Goal: Task Accomplishment & Management: Manage account settings

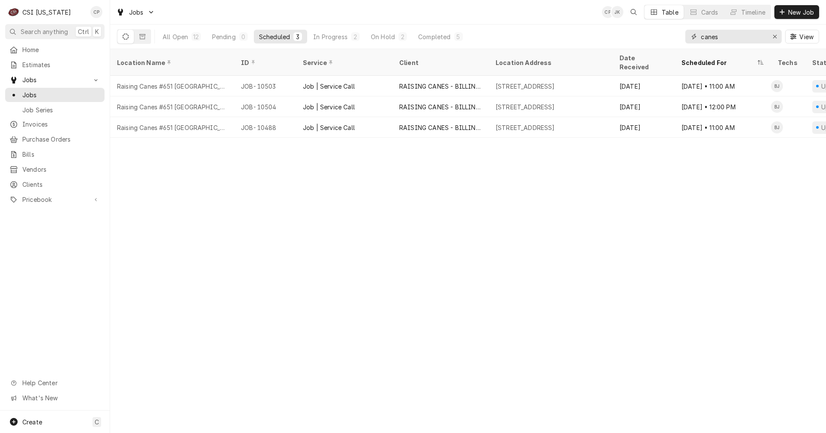
drag, startPoint x: 726, startPoint y: 38, endPoint x: 574, endPoint y: 41, distance: 152.3
click at [574, 41] on div "All Open 12 Pending 0 Scheduled 3 In Progress 2 On Hold 2 Completed 5 canes View" at bounding box center [468, 37] width 702 height 24
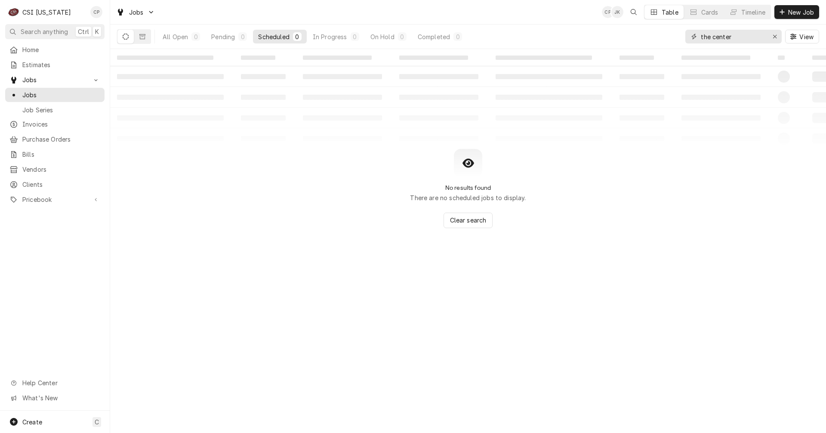
drag, startPoint x: 743, startPoint y: 38, endPoint x: 652, endPoint y: 40, distance: 91.2
click at [652, 40] on div "All Open 0 Pending 0 Scheduled 0 In Progress 0 On Hold 0 Completed 0 the center…" at bounding box center [468, 37] width 702 height 24
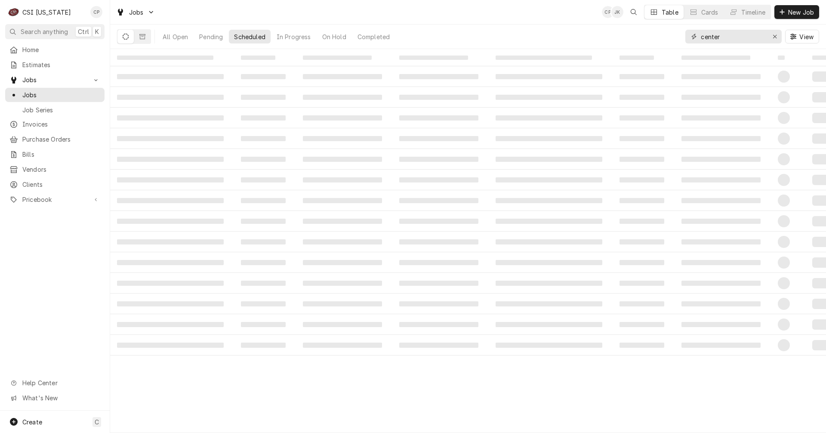
type input "center"
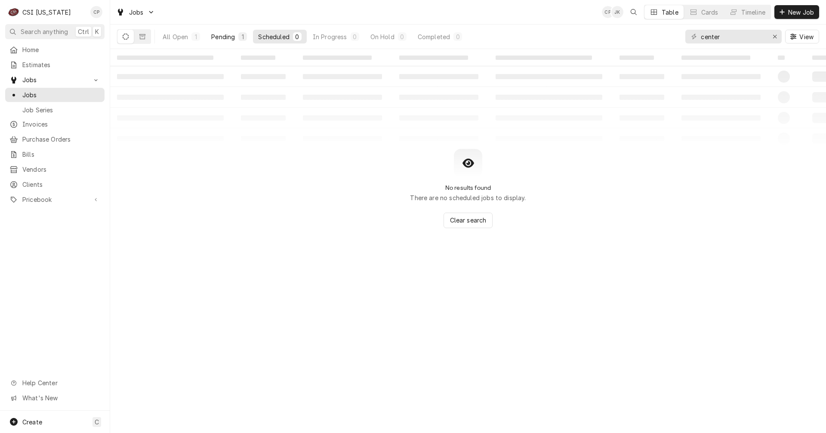
click at [223, 40] on div "Pending" at bounding box center [223, 36] width 24 height 9
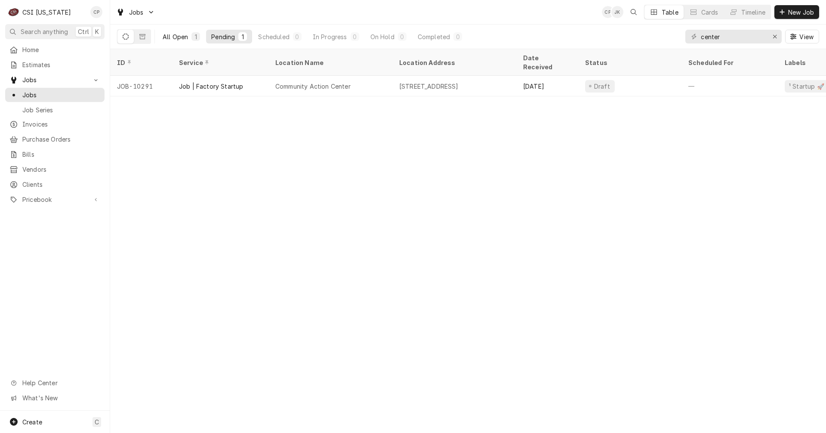
click at [190, 37] on button "All Open 1" at bounding box center [181, 37] width 48 height 14
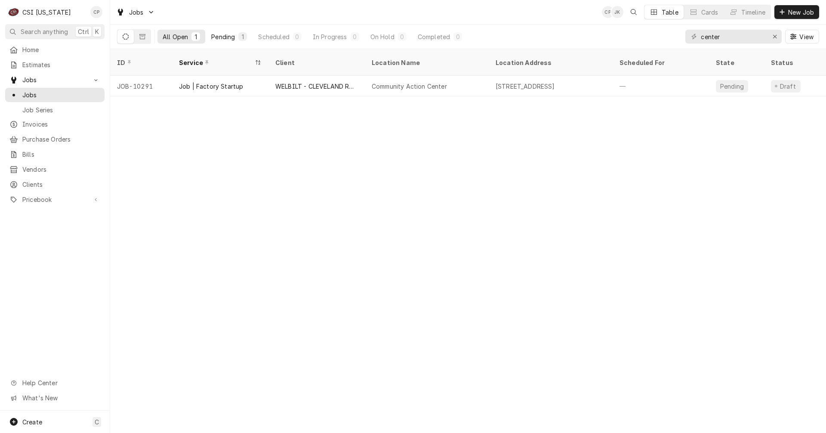
click at [230, 37] on div "Pending" at bounding box center [223, 36] width 24 height 9
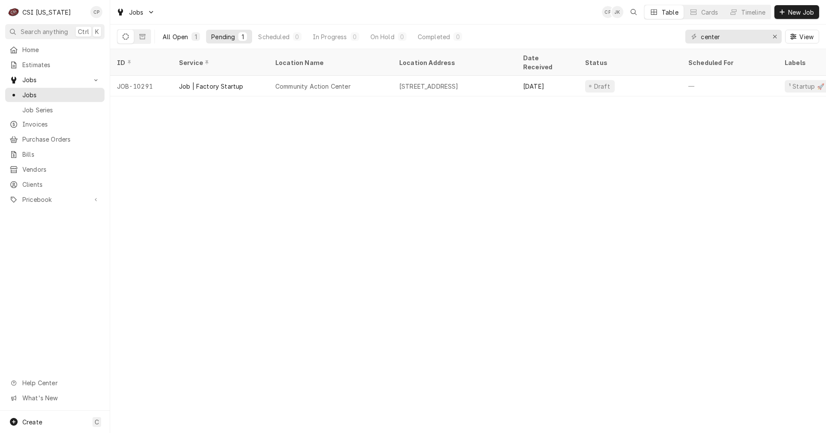
click at [183, 37] on div "All Open" at bounding box center [175, 36] width 25 height 9
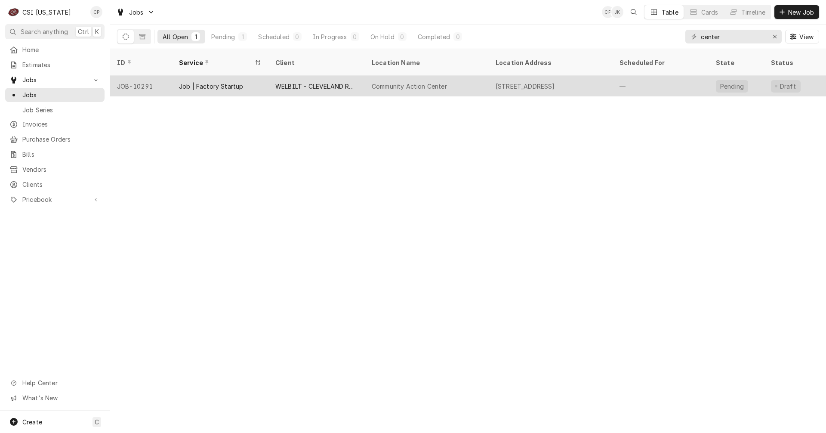
click at [415, 82] on div "Community Action Center" at bounding box center [409, 86] width 75 height 9
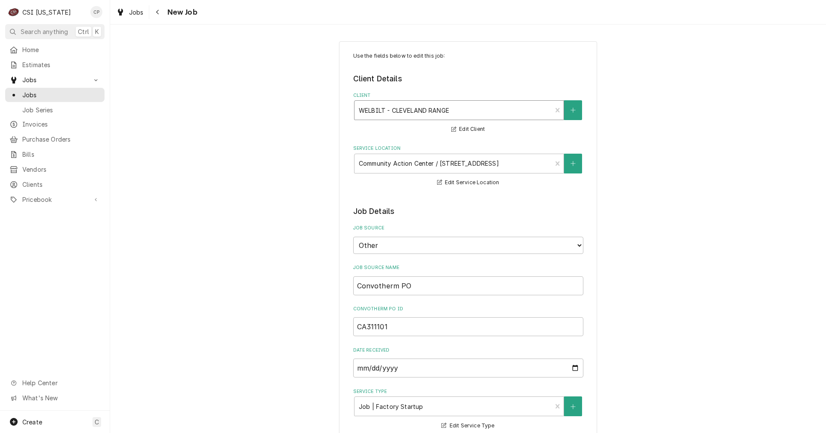
type textarea "x"
click at [160, 12] on div "Navigate back" at bounding box center [158, 12] width 9 height 9
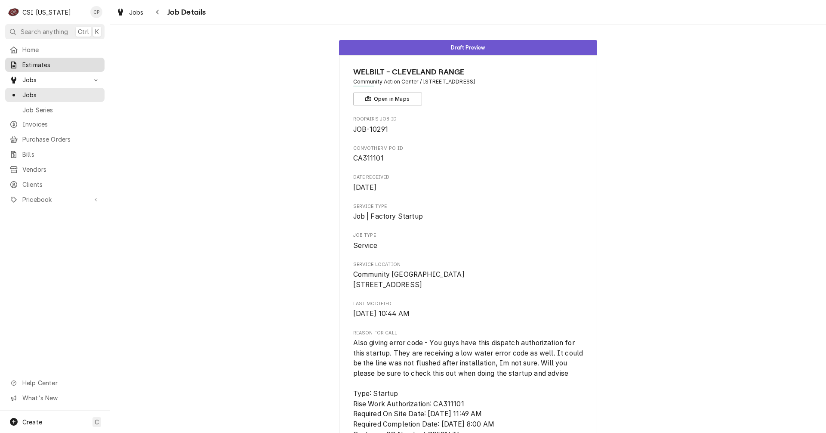
click at [38, 64] on span "Estimates" at bounding box center [61, 64] width 78 height 9
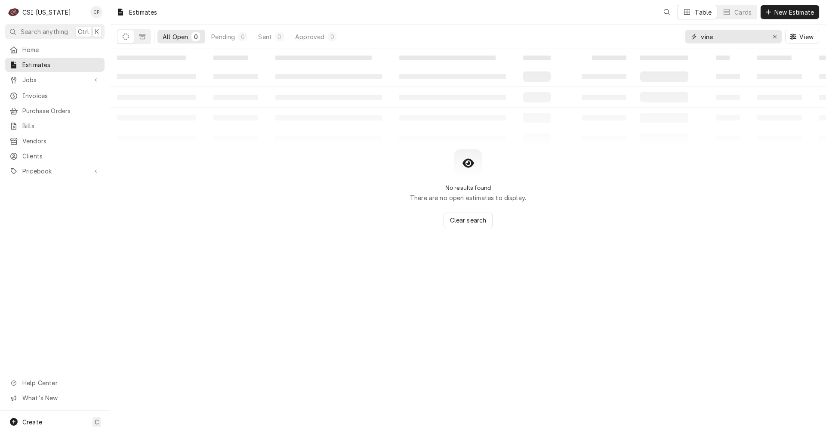
drag, startPoint x: 723, startPoint y: 39, endPoint x: 625, endPoint y: 39, distance: 98.1
click at [625, 39] on div "All Open 0 Pending 0 Sent 0 Approved 0 vine View" at bounding box center [468, 37] width 702 height 24
type input "center"
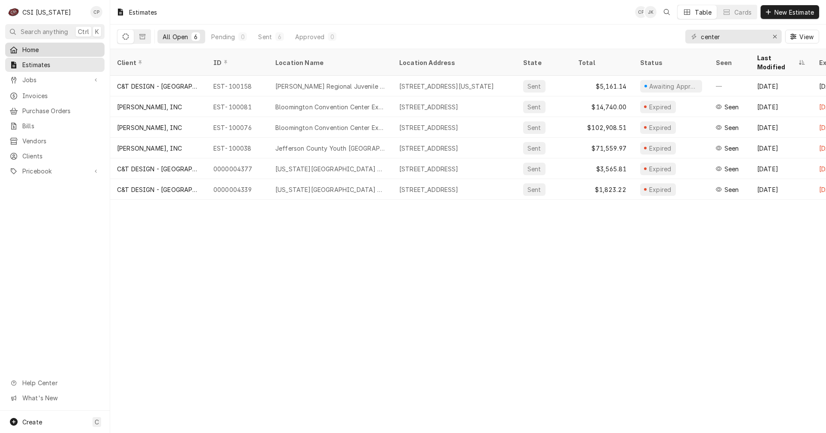
click at [45, 52] on span "Home" at bounding box center [61, 49] width 78 height 9
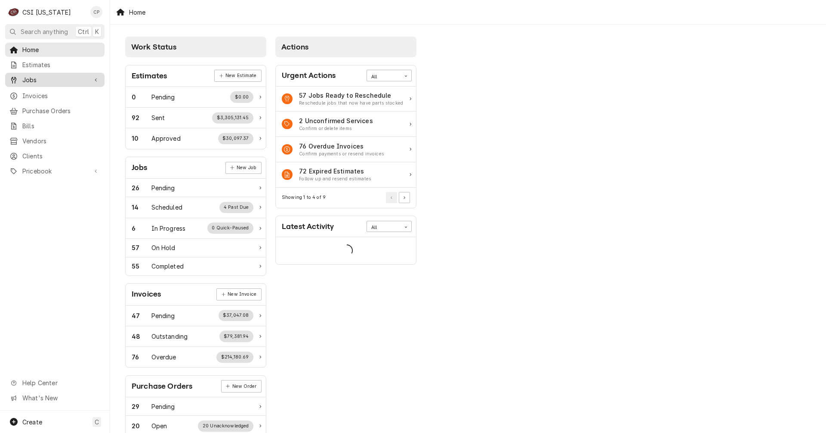
click at [30, 76] on span "Jobs" at bounding box center [54, 79] width 65 height 9
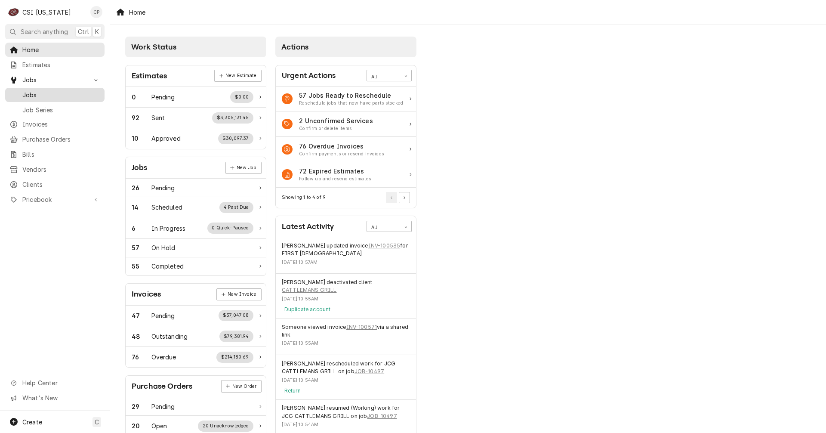
click at [74, 92] on span "Jobs" at bounding box center [61, 94] width 78 height 9
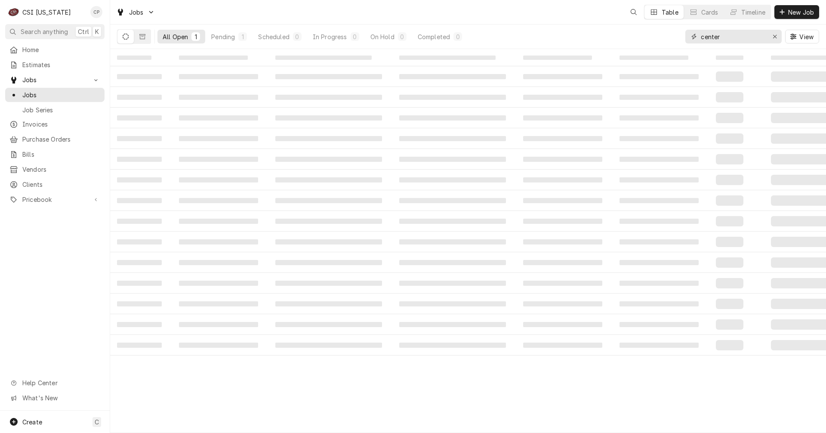
drag, startPoint x: 733, startPoint y: 37, endPoint x: 683, endPoint y: 39, distance: 50.4
click at [683, 39] on div "All Open 1 Pending 1 Scheduled 0 In Progress 0 On Hold 0 Completed 0 center View" at bounding box center [468, 37] width 702 height 24
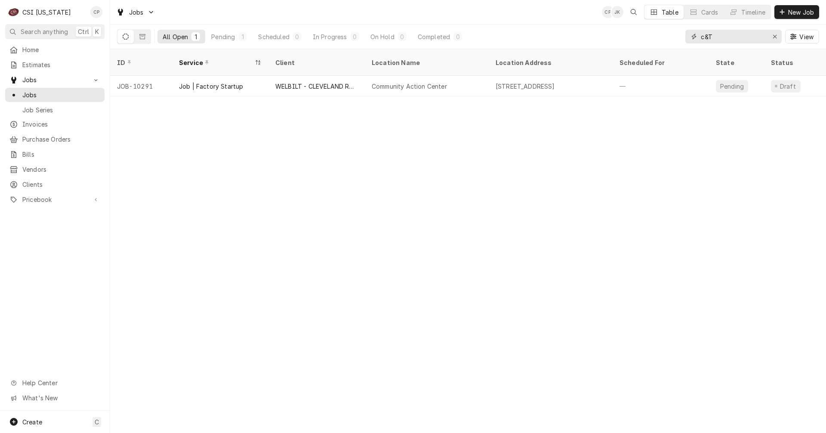
type input "c&T"
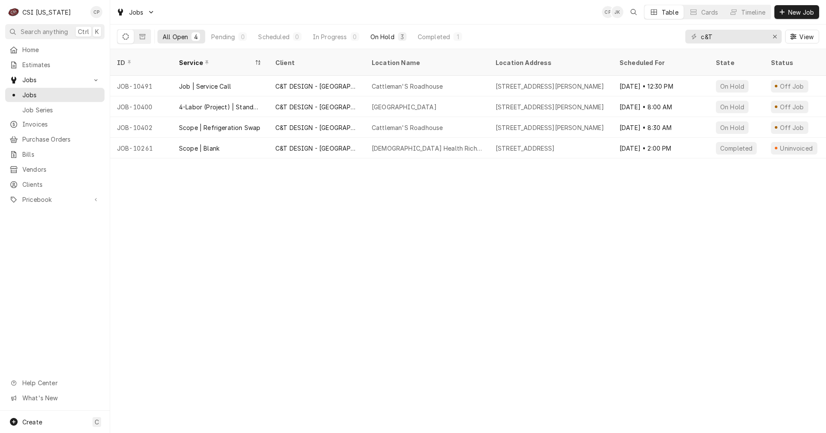
click at [389, 34] on div "On Hold" at bounding box center [382, 36] width 24 height 9
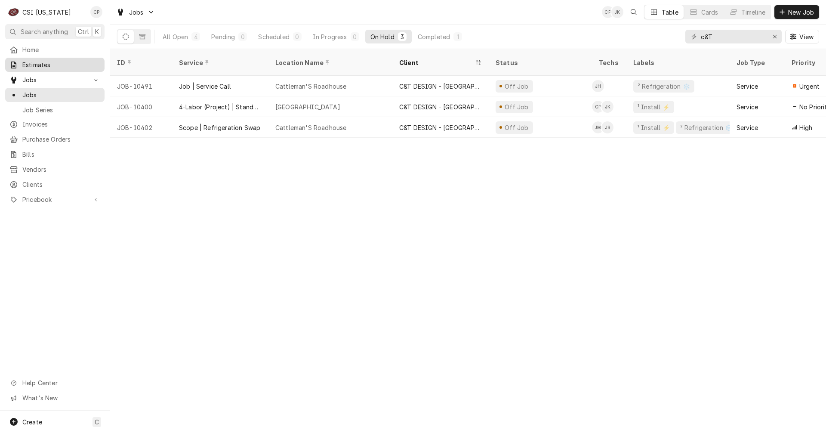
click at [56, 63] on span "Estimates" at bounding box center [61, 64] width 78 height 9
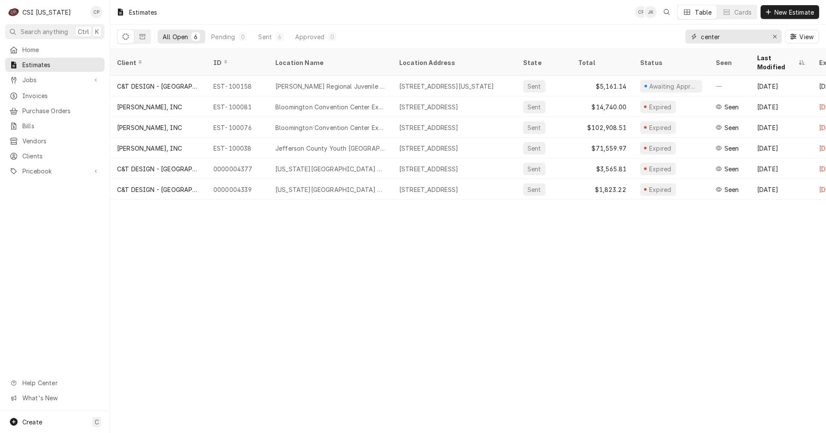
drag, startPoint x: 756, startPoint y: 36, endPoint x: 579, endPoint y: 47, distance: 177.6
click at [579, 47] on div "All Open 6 Pending 0 Sent 6 Approved 0 center View" at bounding box center [468, 37] width 702 height 24
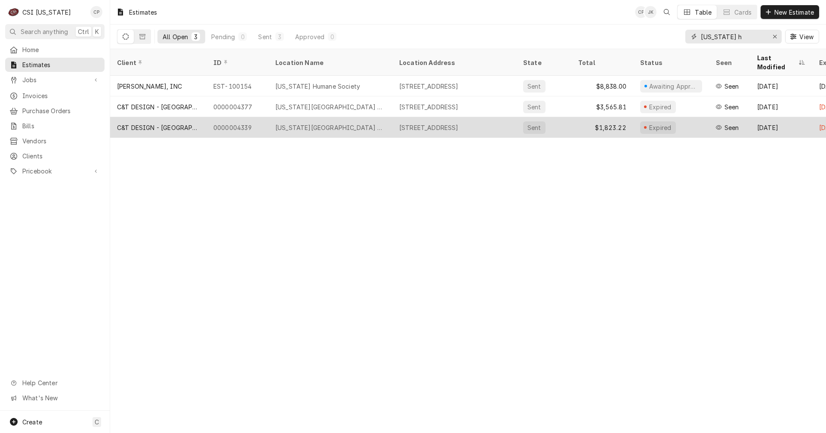
type input "Kentucky h"
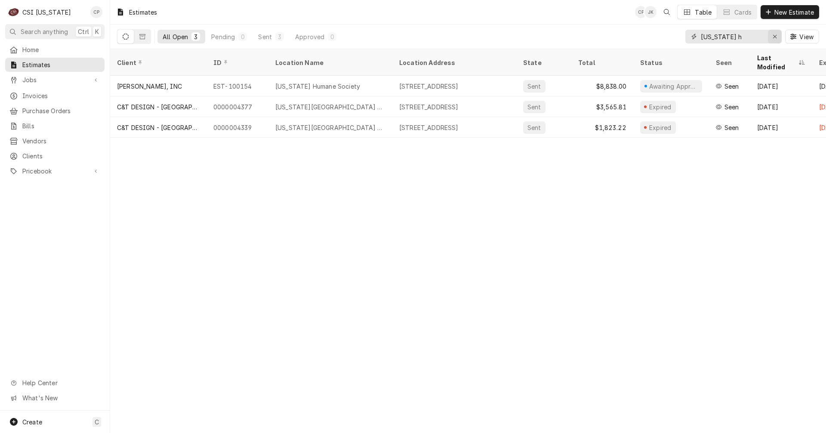
click at [778, 37] on div "Erase input" at bounding box center [775, 36] width 9 height 9
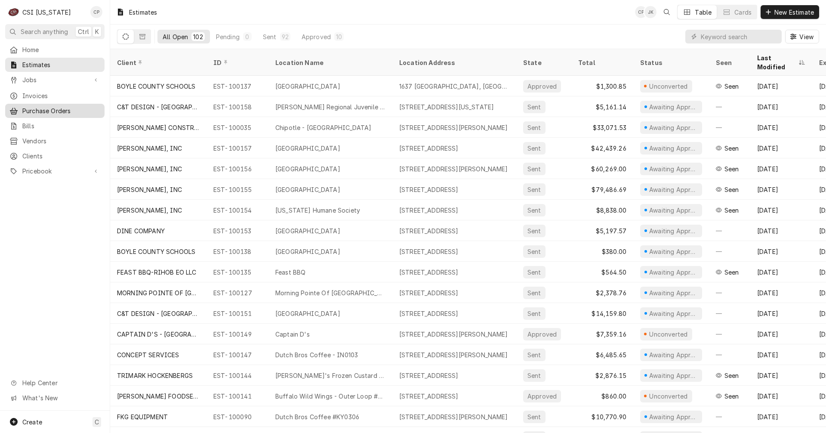
click at [41, 108] on span "Purchase Orders" at bounding box center [61, 110] width 78 height 9
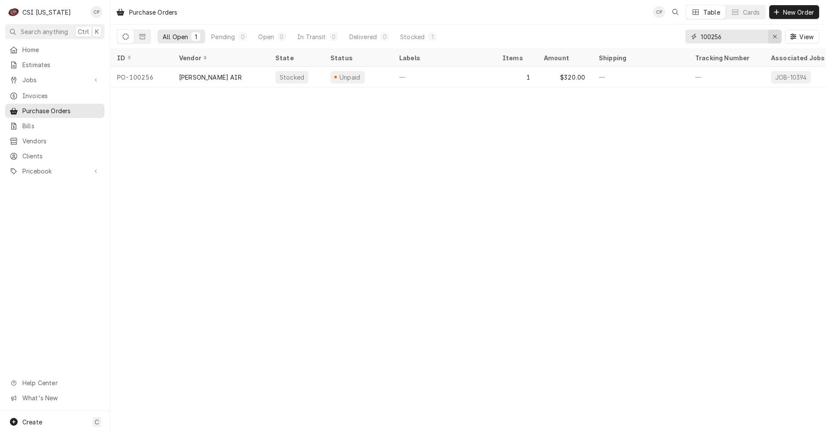
click at [776, 35] on icon "Erase input" at bounding box center [774, 36] width 3 height 3
click at [735, 37] on input "Dynamic Content Wrapper" at bounding box center [741, 37] width 81 height 14
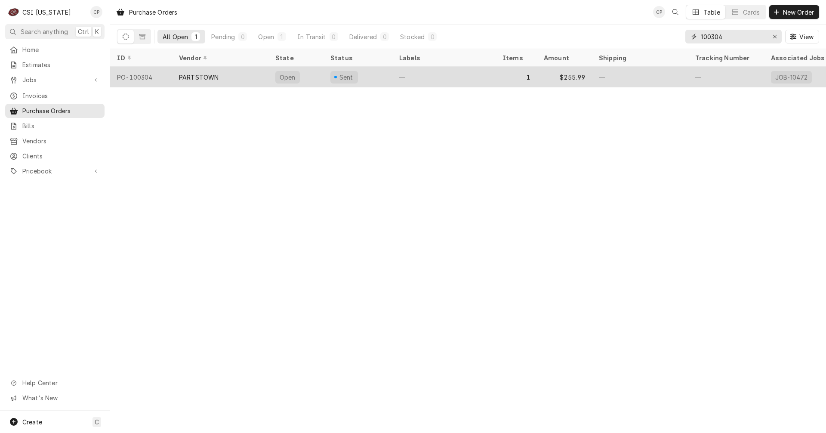
type input "100304"
click at [318, 78] on div "Open" at bounding box center [295, 77] width 55 height 21
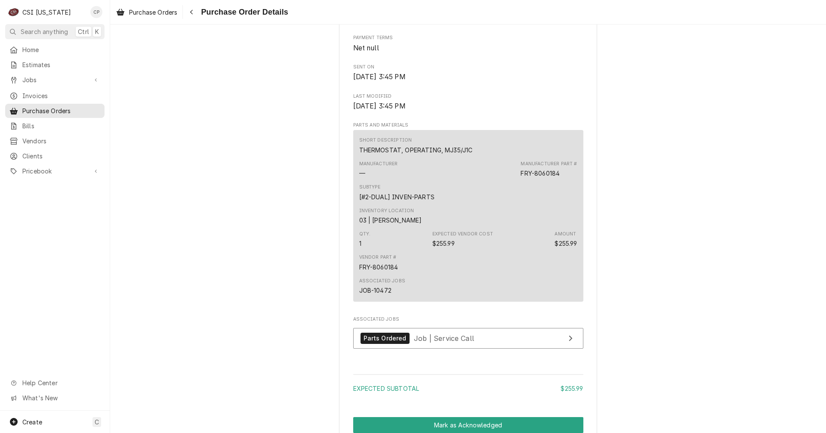
scroll to position [387, 0]
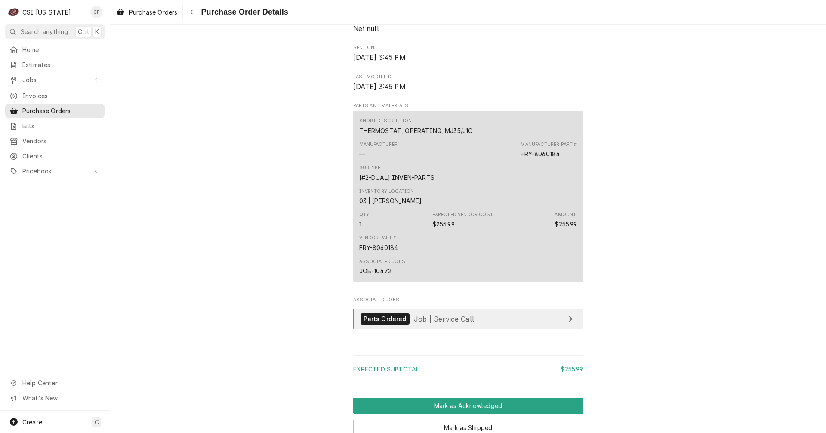
click at [503, 330] on link "Parts Ordered Job | Service Call" at bounding box center [468, 318] width 230 height 21
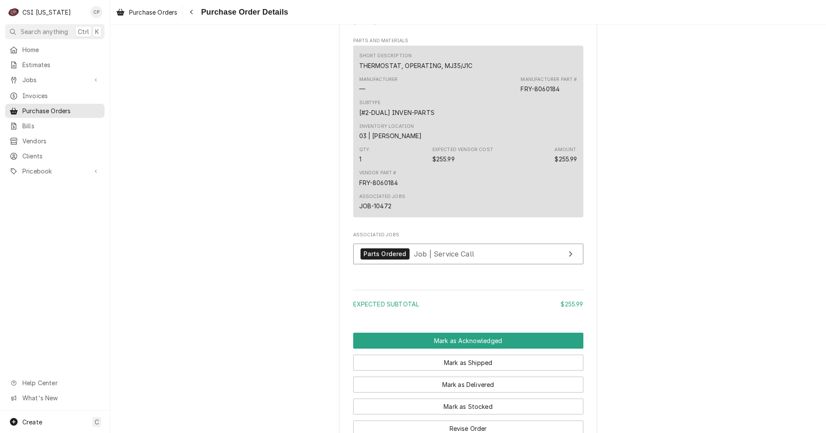
scroll to position [586, 0]
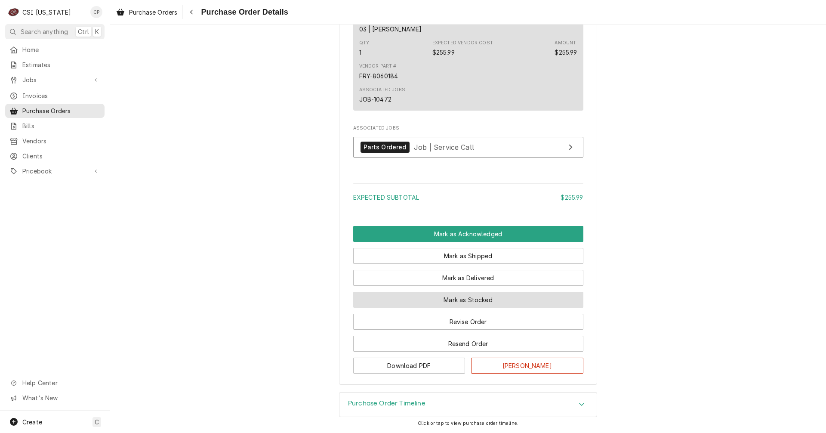
click at [494, 304] on button "Mark as Stocked" at bounding box center [468, 300] width 230 height 16
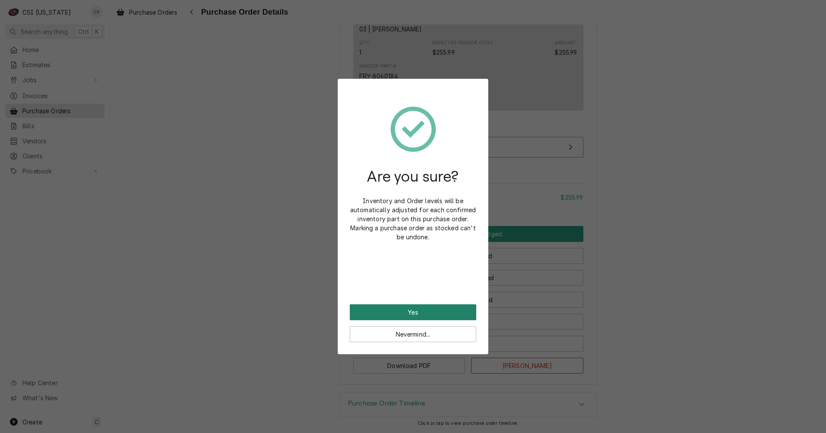
click at [447, 313] on button "Yes" at bounding box center [413, 312] width 126 height 16
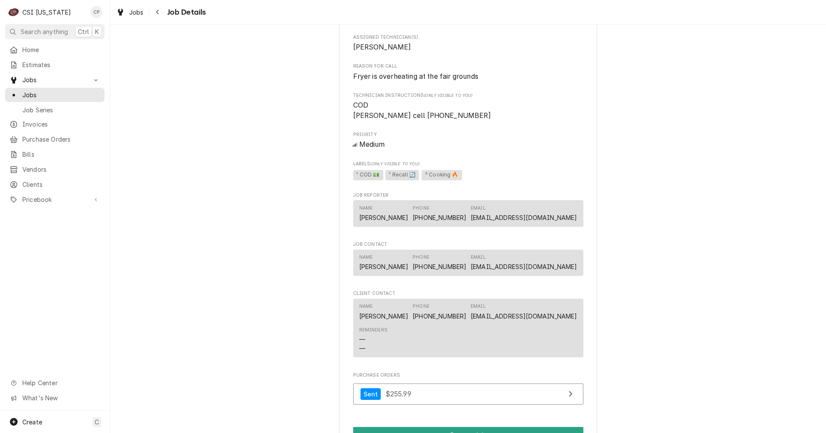
scroll to position [860, 0]
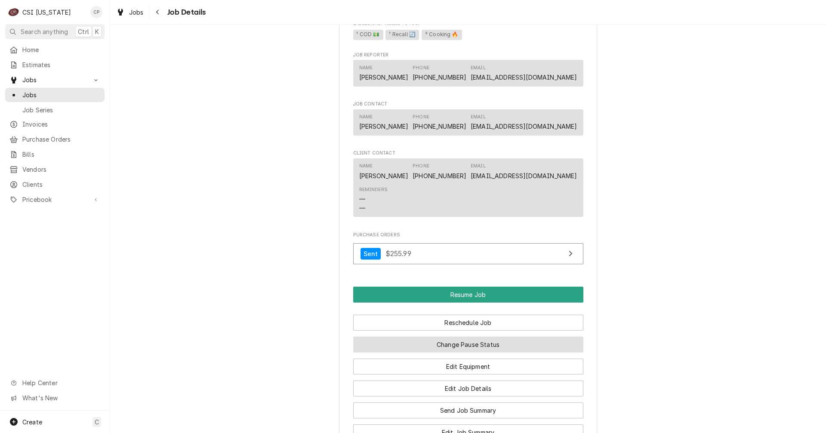
click at [476, 352] on button "Change Pause Status" at bounding box center [468, 344] width 230 height 16
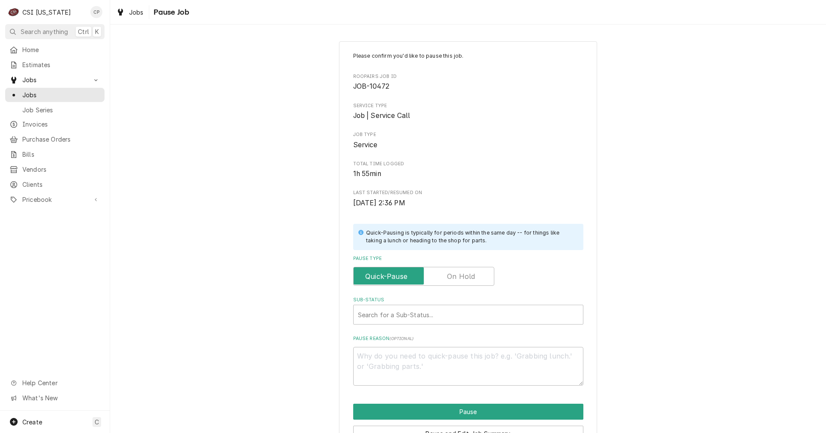
click at [464, 276] on label "Pause Type" at bounding box center [423, 276] width 141 height 19
click at [464, 276] on input "Pause Type" at bounding box center [423, 276] width 133 height 19
checkbox input "true"
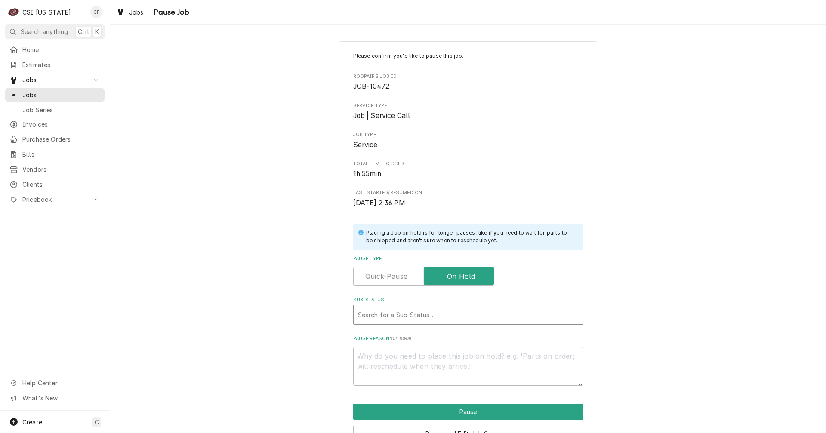
click at [433, 311] on div "Sub-Status" at bounding box center [468, 314] width 221 height 15
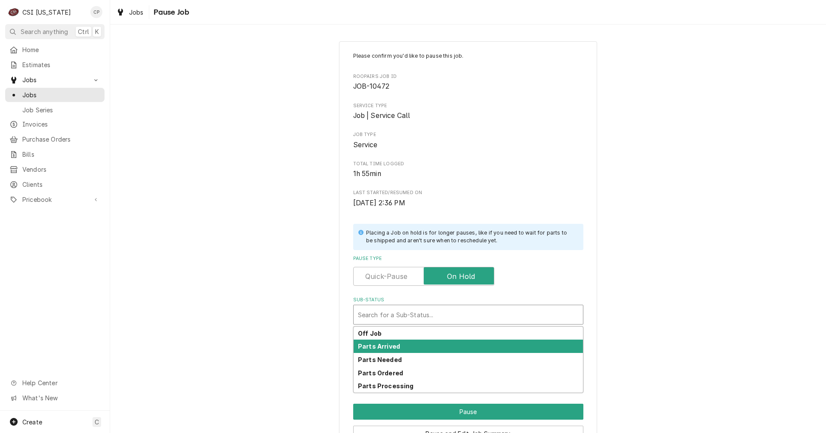
click at [402, 343] on div "Parts Arrived" at bounding box center [468, 345] width 229 height 13
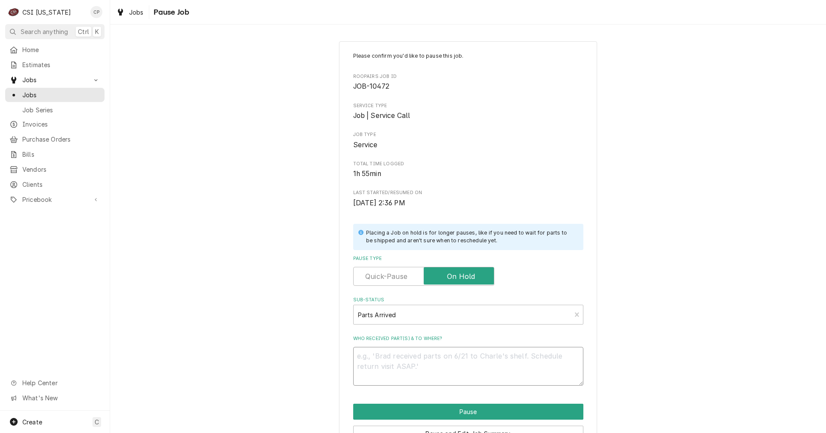
click at [393, 368] on textarea "Who received part(s) & to where?" at bounding box center [468, 366] width 230 height 39
type textarea "x"
type textarea "p"
type textarea "x"
type textarea "pa"
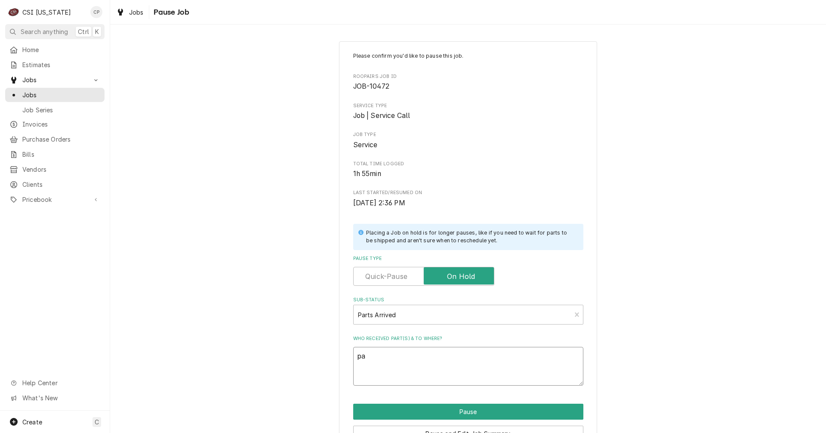
type textarea "x"
type textarea "par"
type textarea "x"
type textarea "part"
type textarea "x"
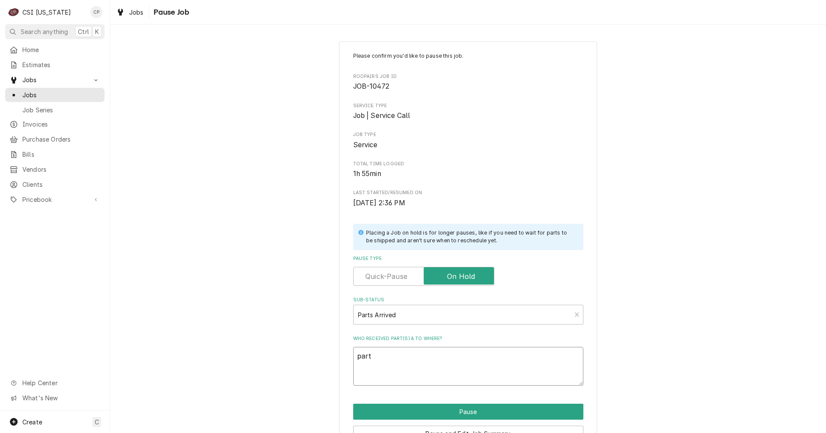
type textarea "part"
type textarea "x"
type textarea "part a"
type textarea "x"
type textarea "part ar"
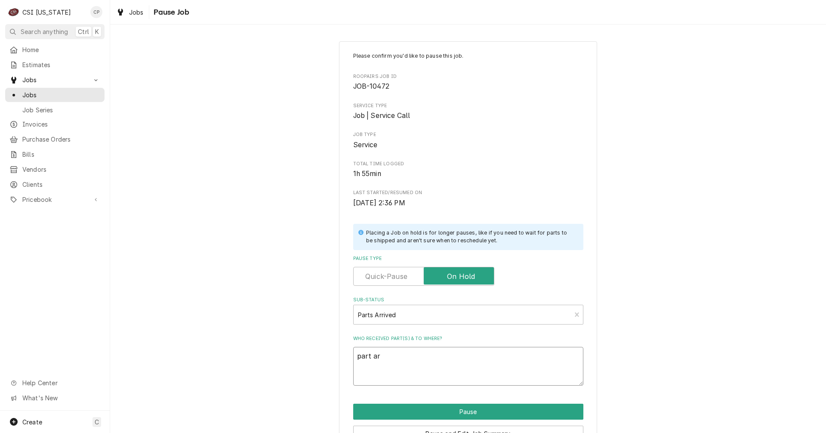
type textarea "x"
type textarea "part arr"
type textarea "x"
type textarea "part arri"
type textarea "x"
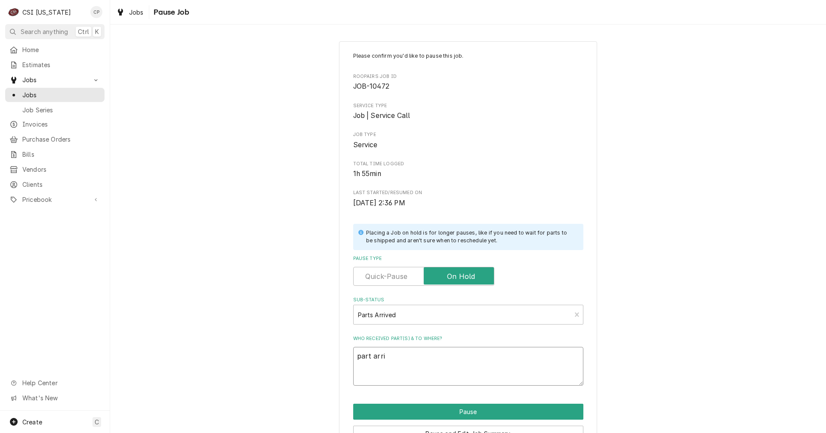
type textarea "part arriv"
type textarea "x"
type textarea "part arrive"
type textarea "x"
type textarea "part arrived"
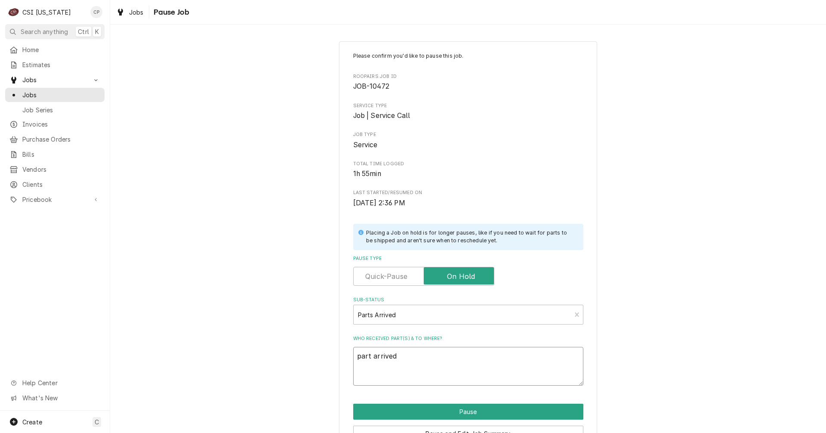
type textarea "x"
type textarea "part arrived"
type textarea "x"
type textarea "part arrived d"
type textarea "x"
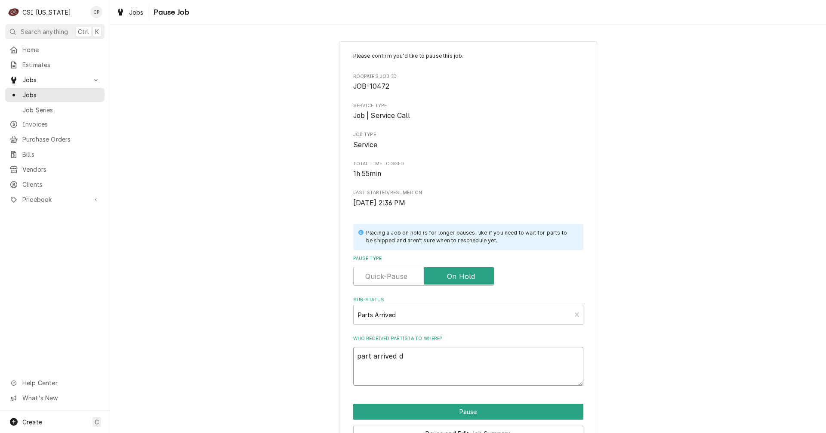
type textarea "part arrived"
type textarea "x"
type textarea "part arrived a"
type textarea "x"
type textarea "part arrived an"
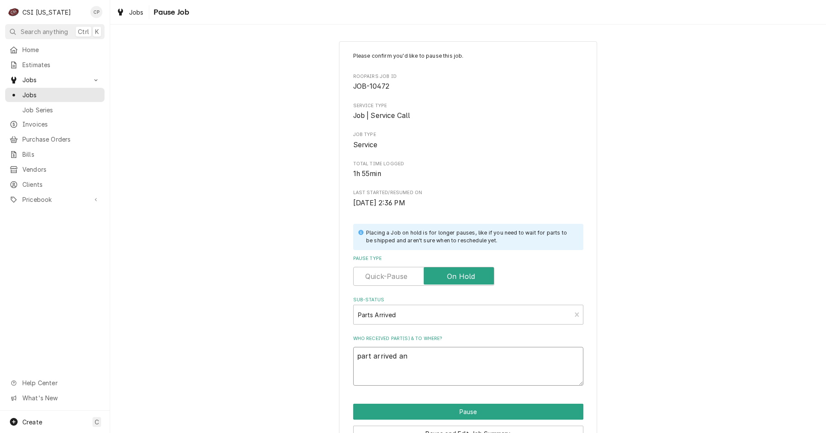
type textarea "x"
type textarea "part arrived and"
type textarea "x"
type textarea "part arrived and"
type textarea "x"
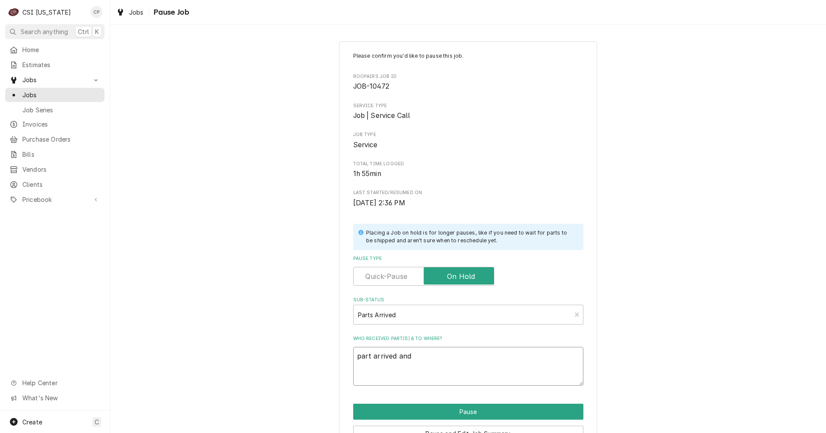
type textarea "part arrived and p"
type textarea "x"
type textarea "part arrived and pl"
type textarea "x"
type textarea "part arrived and pla"
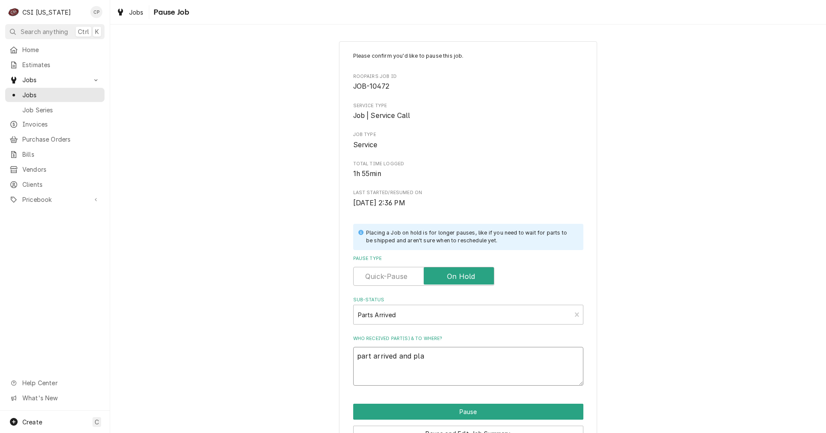
type textarea "x"
type textarea "part arrived and plac"
type textarea "x"
type textarea "part arrived and place"
type textarea "x"
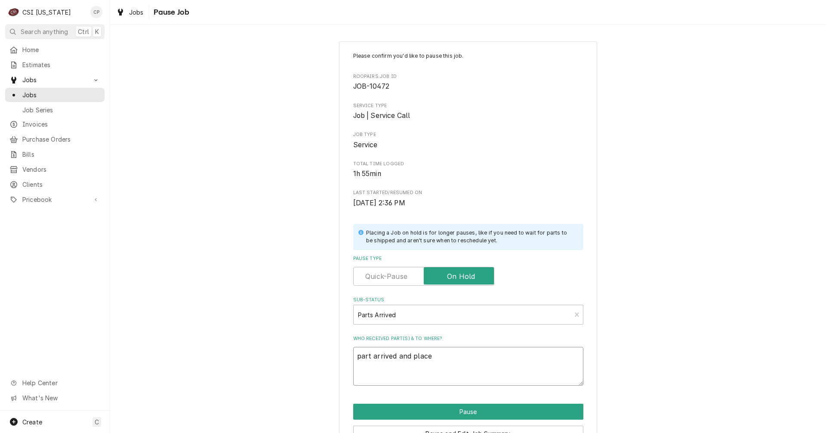
type textarea "part arrived and placed"
type textarea "x"
type textarea "part arrived and placed"
type textarea "x"
type textarea "part arrived and placed o"
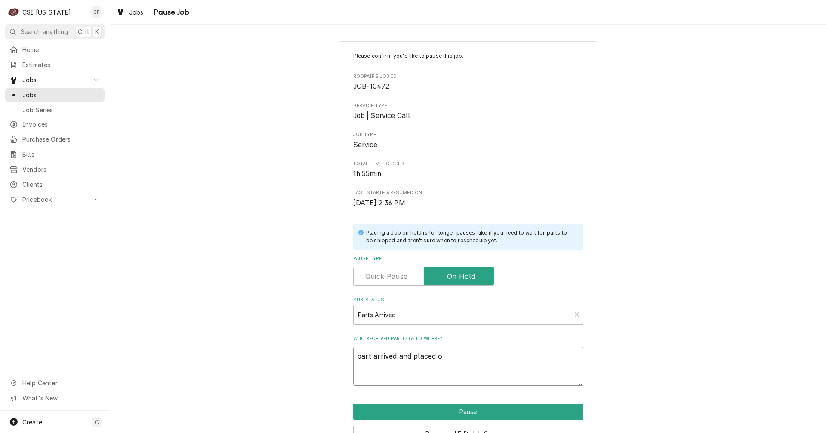
type textarea "x"
type textarea "part arrived and placed on"
type textarea "x"
type textarea "part arrived and placed on"
type textarea "x"
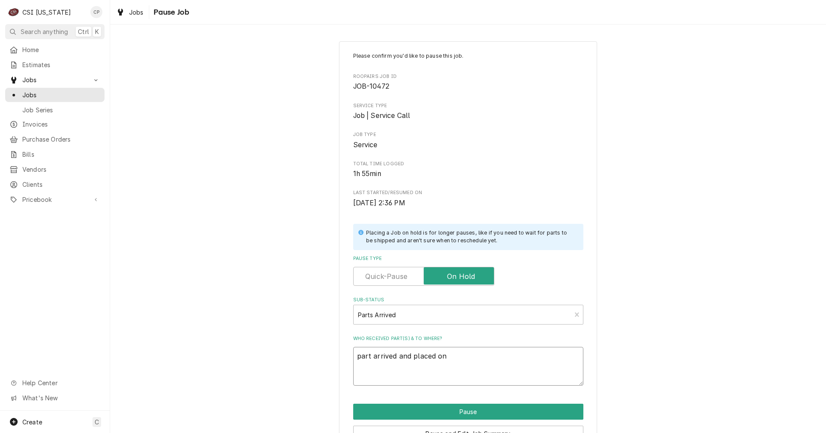
type textarea "part arrived and placed on M"
type textarea "x"
type textarea "part arrived and placed on Ma"
type textarea "x"
type textarea "part arrived and placed on Mat"
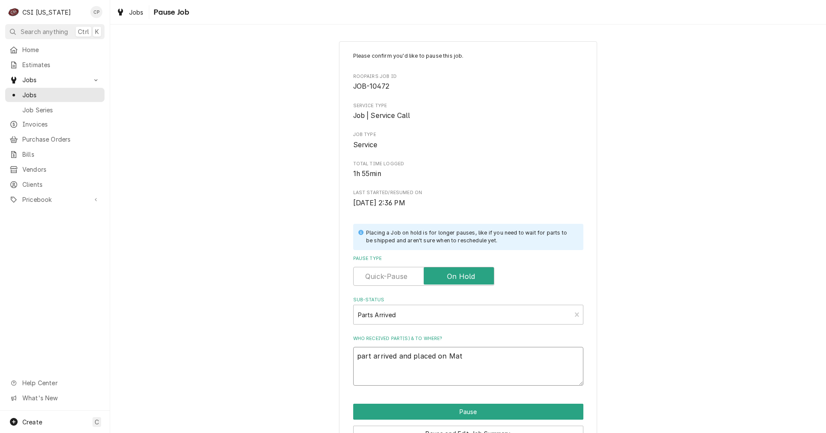
type textarea "x"
type textarea "part arrived and placed on Matt"
type textarea "x"
type textarea "part arrived and placed on Matts"
type textarea "x"
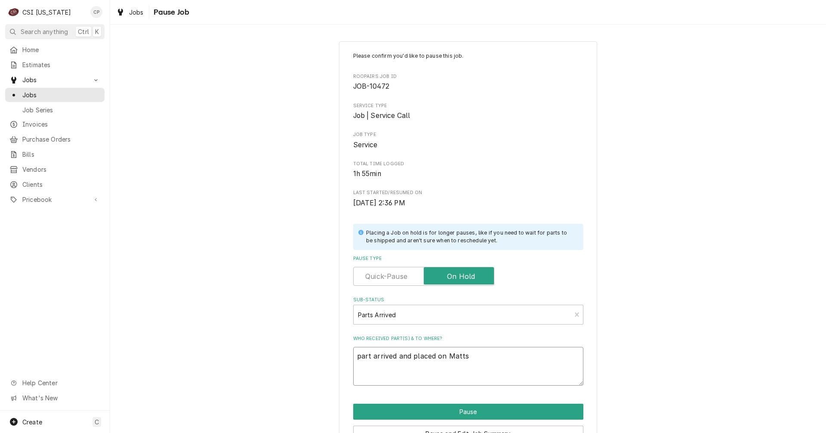
type textarea "part arrived and placed on Matts"
type textarea "x"
type textarea "part arrived and placed on Matts s"
type textarea "x"
type textarea "part arrived and placed on Matts sh"
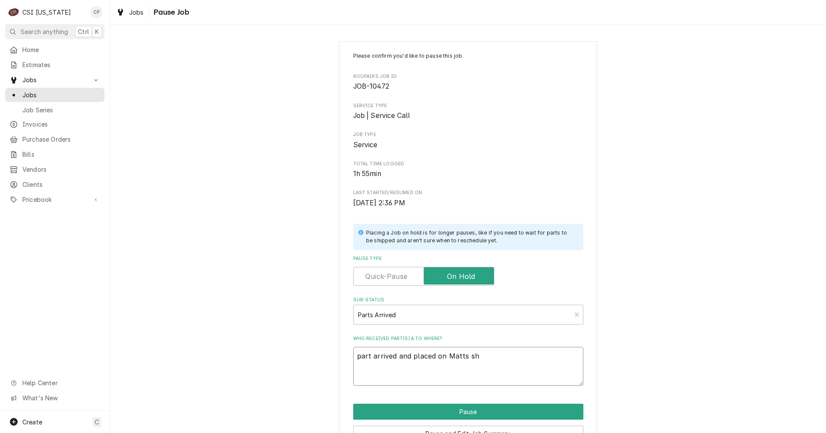
type textarea "x"
type textarea "part arrived and placed on Matts she"
type textarea "x"
type textarea "part arrived and placed on Matts shel"
type textarea "x"
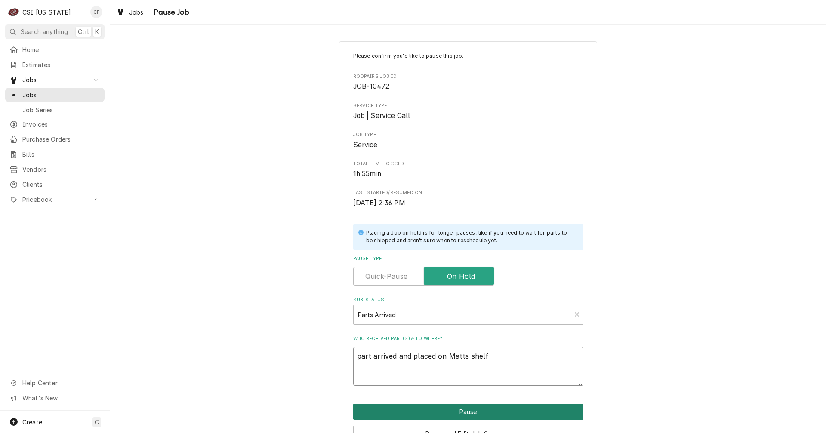
type textarea "part arrived and placed on Matts shelf"
click at [425, 413] on button "Pause" at bounding box center [468, 412] width 230 height 16
type textarea "x"
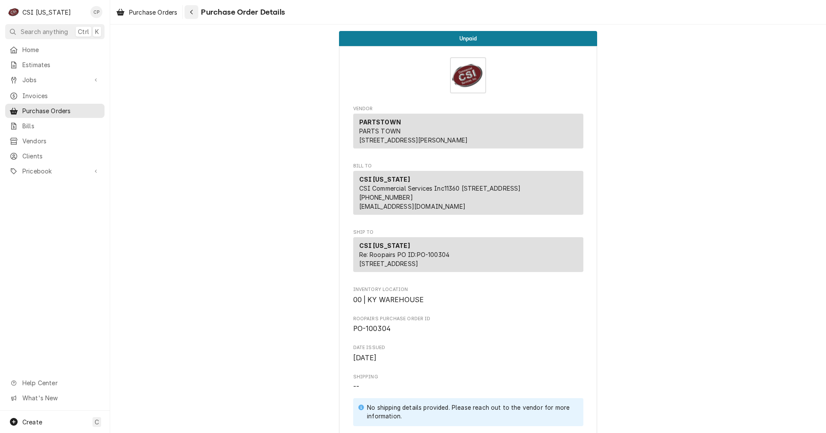
click at [196, 11] on div "Navigate back" at bounding box center [191, 12] width 9 height 9
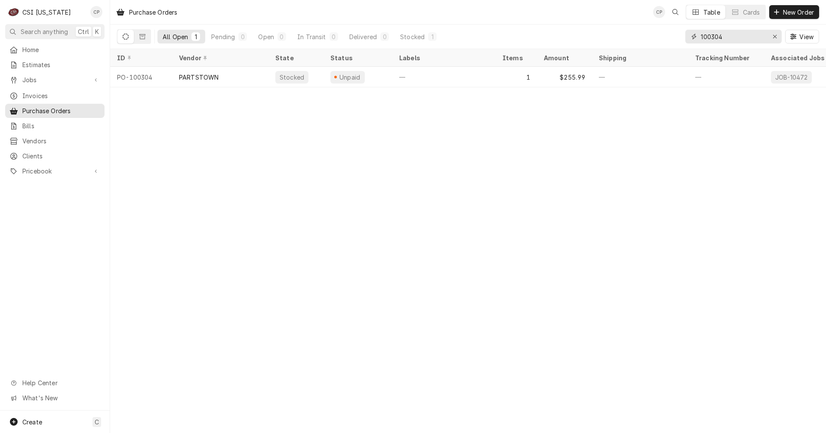
click at [730, 38] on input "100304" at bounding box center [733, 37] width 65 height 14
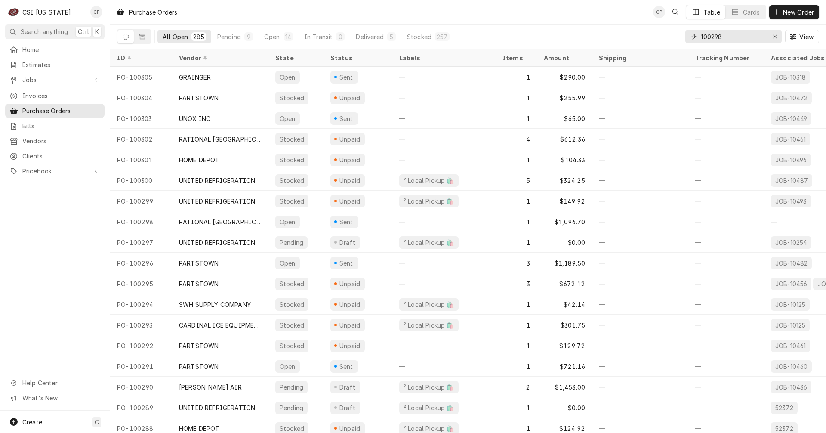
type input "100298"
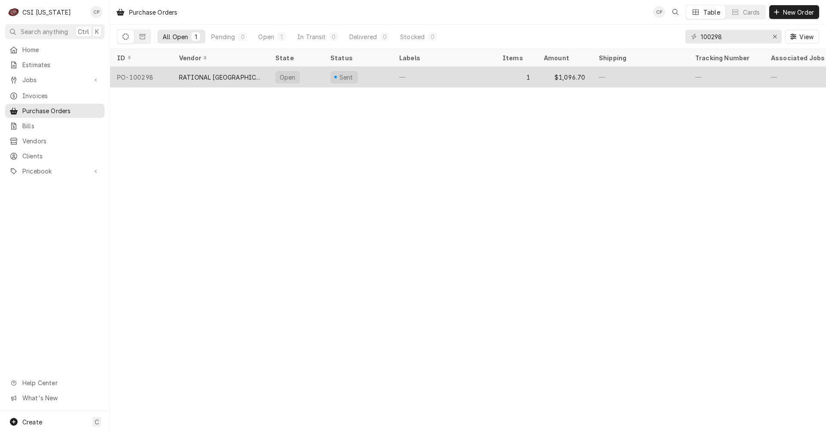
click at [243, 80] on div "RATIONAL [GEOGRAPHIC_DATA]" at bounding box center [220, 77] width 96 height 21
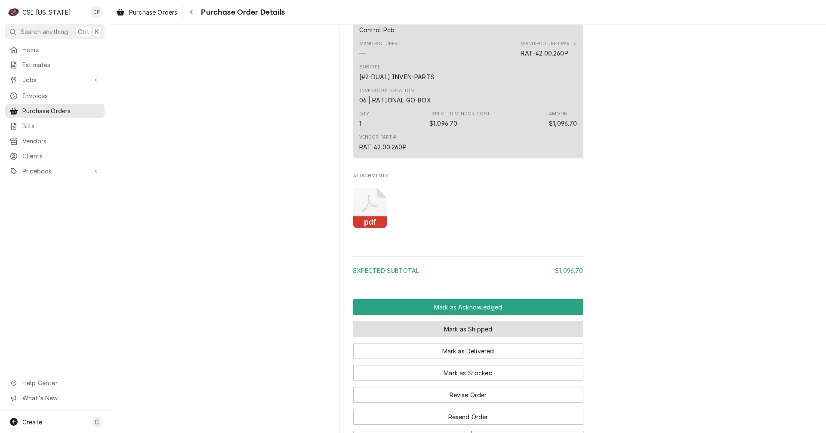
scroll to position [502, 0]
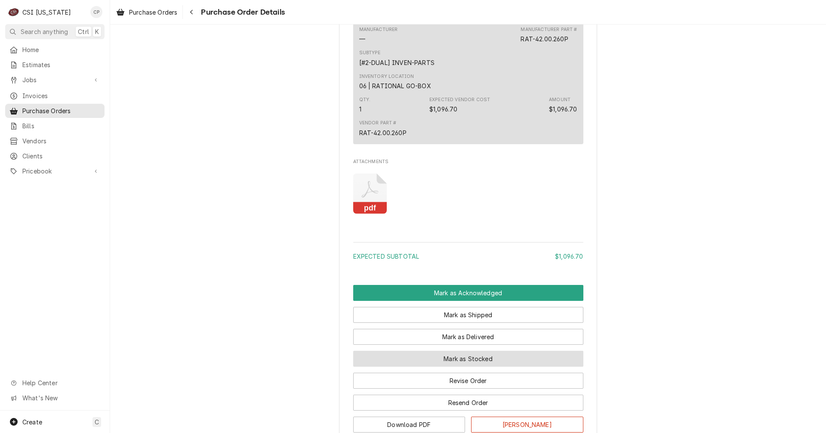
click at [470, 367] on button "Mark as Stocked" at bounding box center [468, 359] width 230 height 16
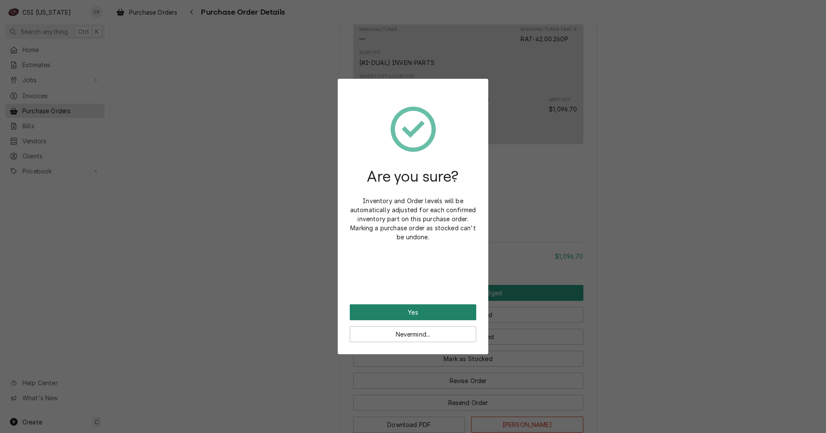
click at [425, 311] on button "Yes" at bounding box center [413, 312] width 126 height 16
